Goal: Information Seeking & Learning: Learn about a topic

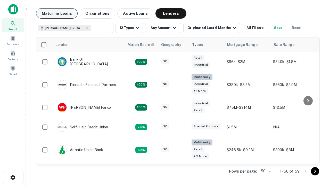
click at [57, 13] on button "Maturing Loans" at bounding box center [57, 13] width 42 height 10
